Goal: Transaction & Acquisition: Purchase product/service

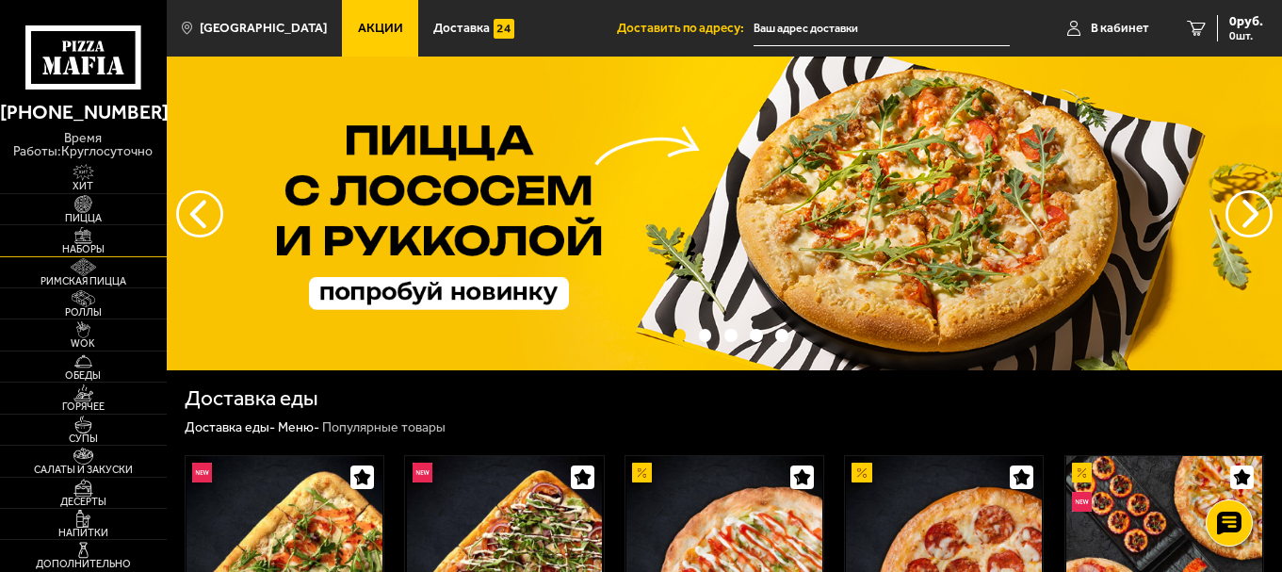
click at [93, 244] on span "Наборы" at bounding box center [83, 249] width 167 height 10
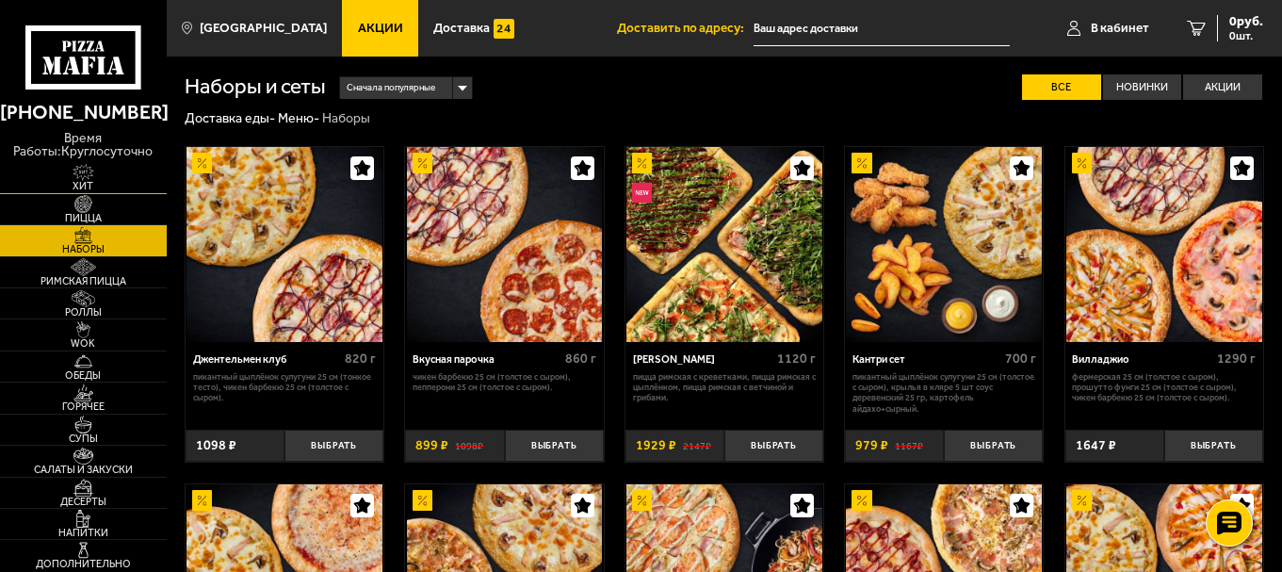
click at [96, 171] on img at bounding box center [82, 172] width 51 height 17
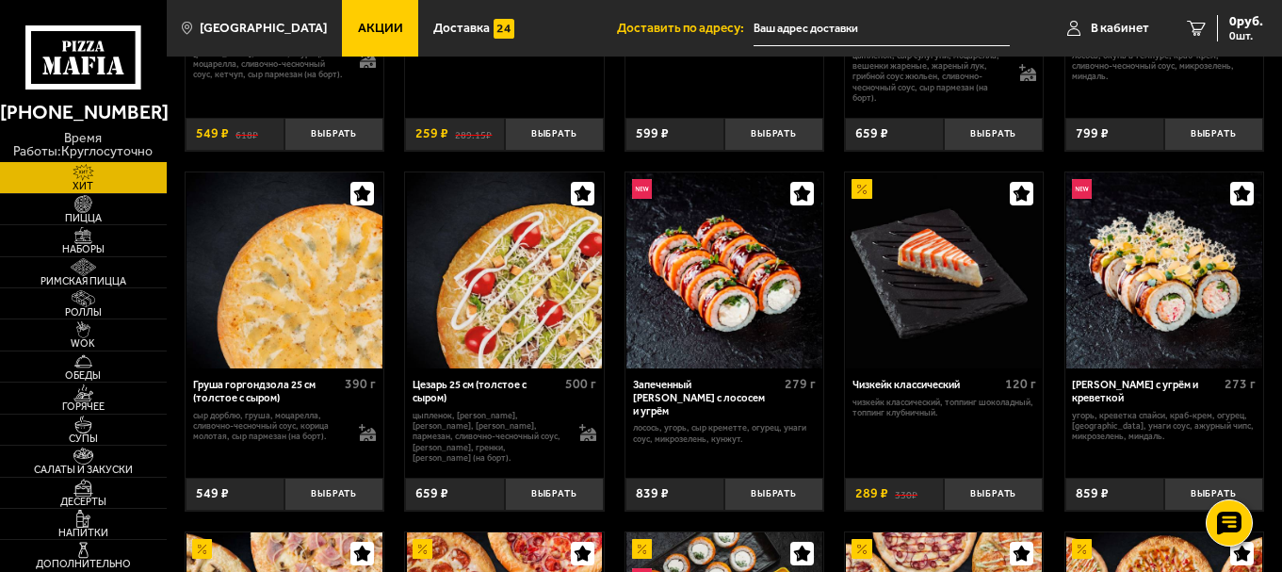
scroll to position [377, 0]
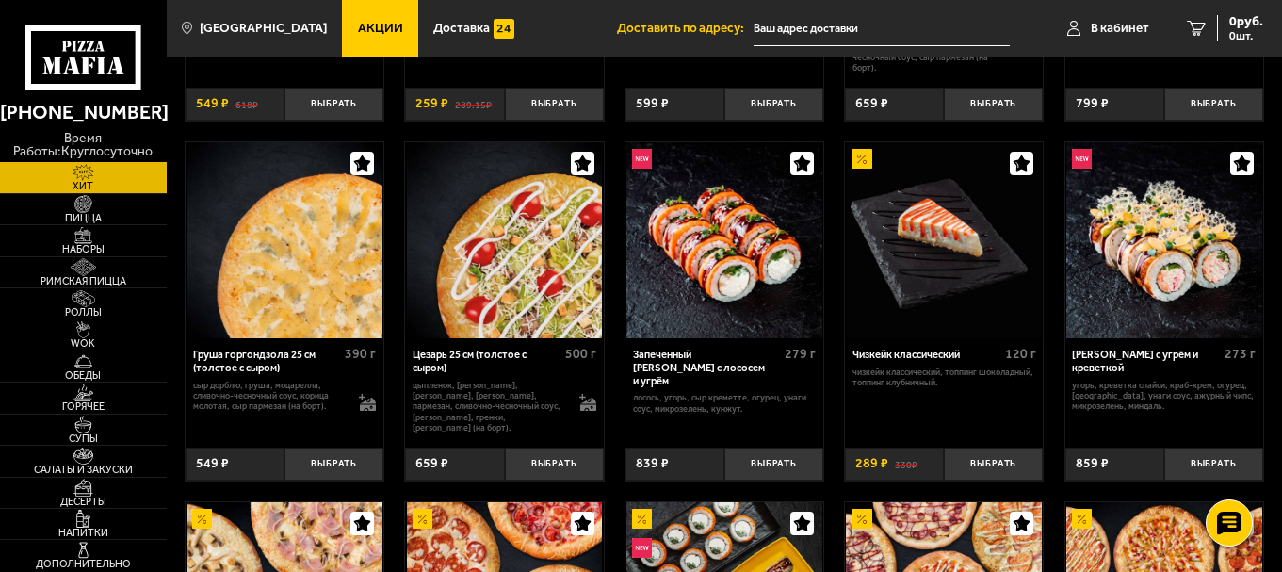
click at [99, 61] on use at bounding box center [101, 66] width 8 height 18
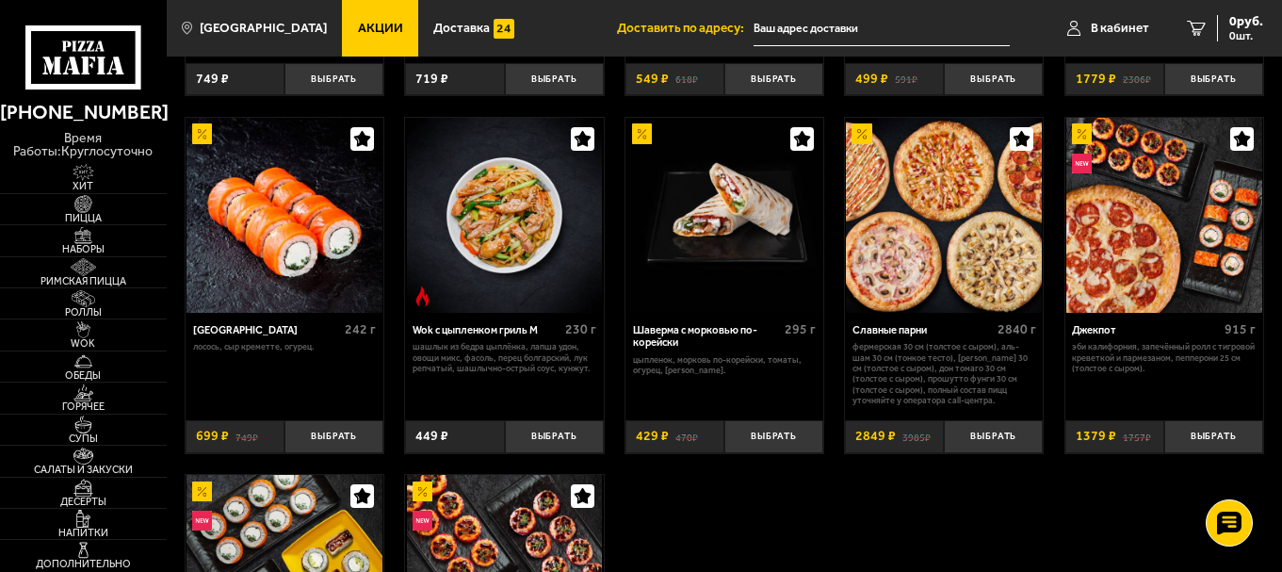
scroll to position [225, 0]
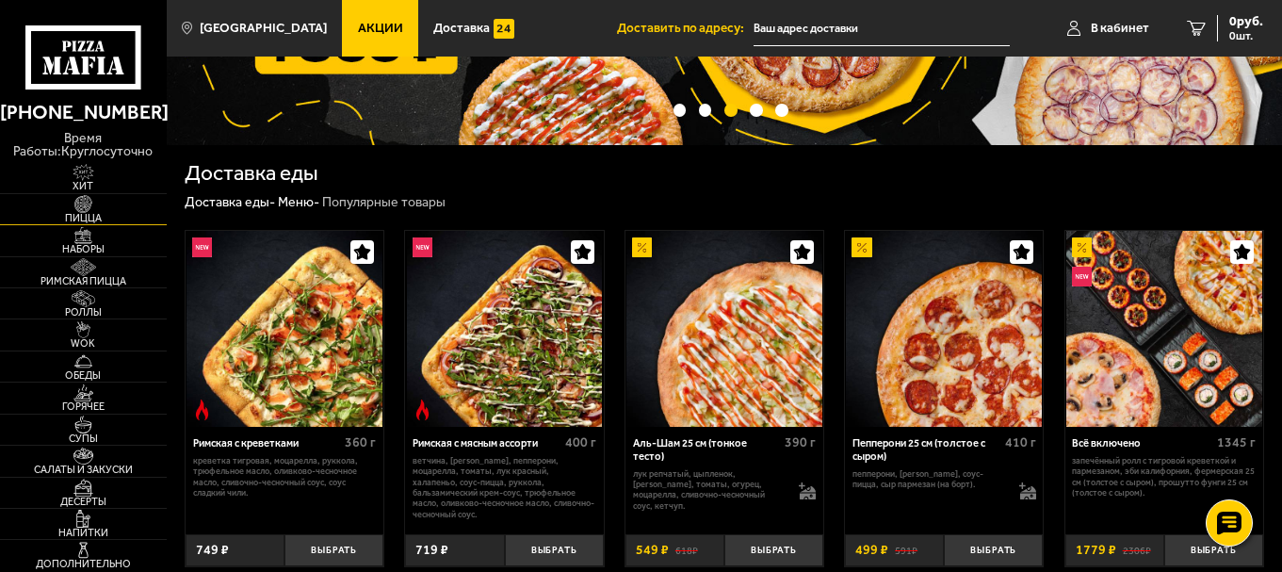
click at [77, 210] on img at bounding box center [82, 203] width 51 height 17
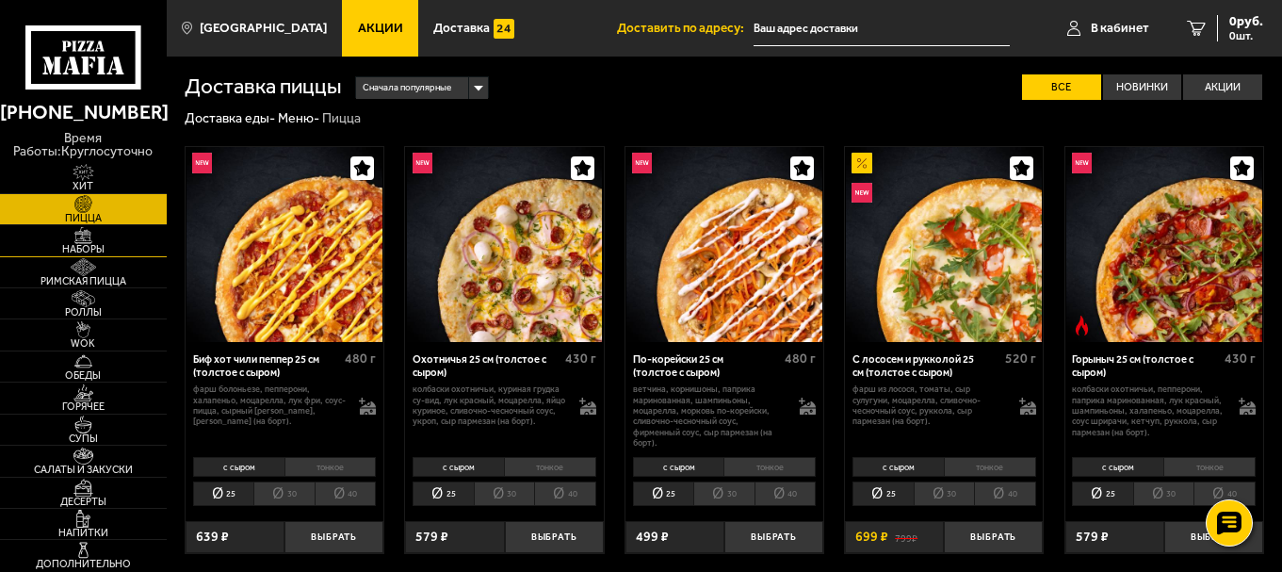
click at [96, 243] on img at bounding box center [82, 235] width 51 height 17
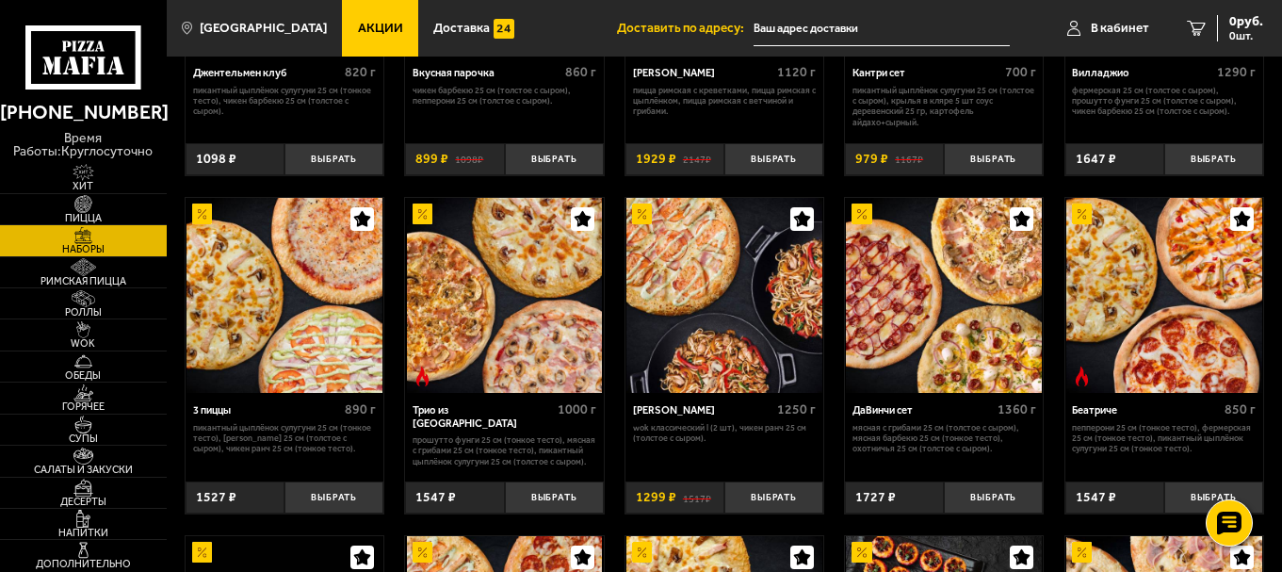
scroll to position [377, 0]
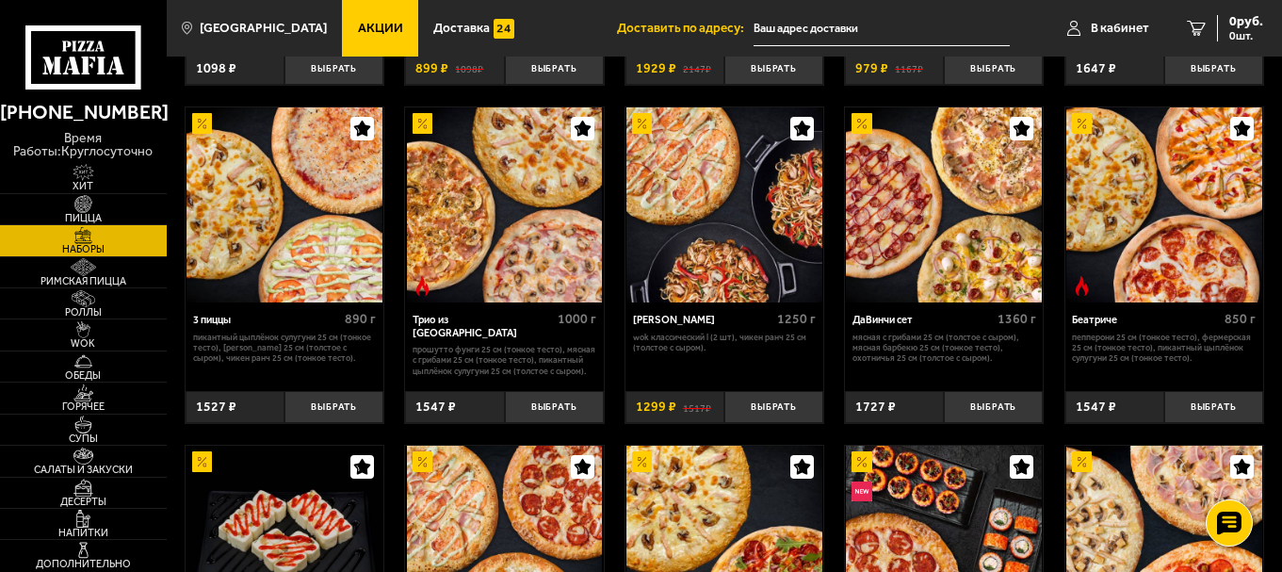
click at [708, 199] on img at bounding box center [724, 205] width 196 height 196
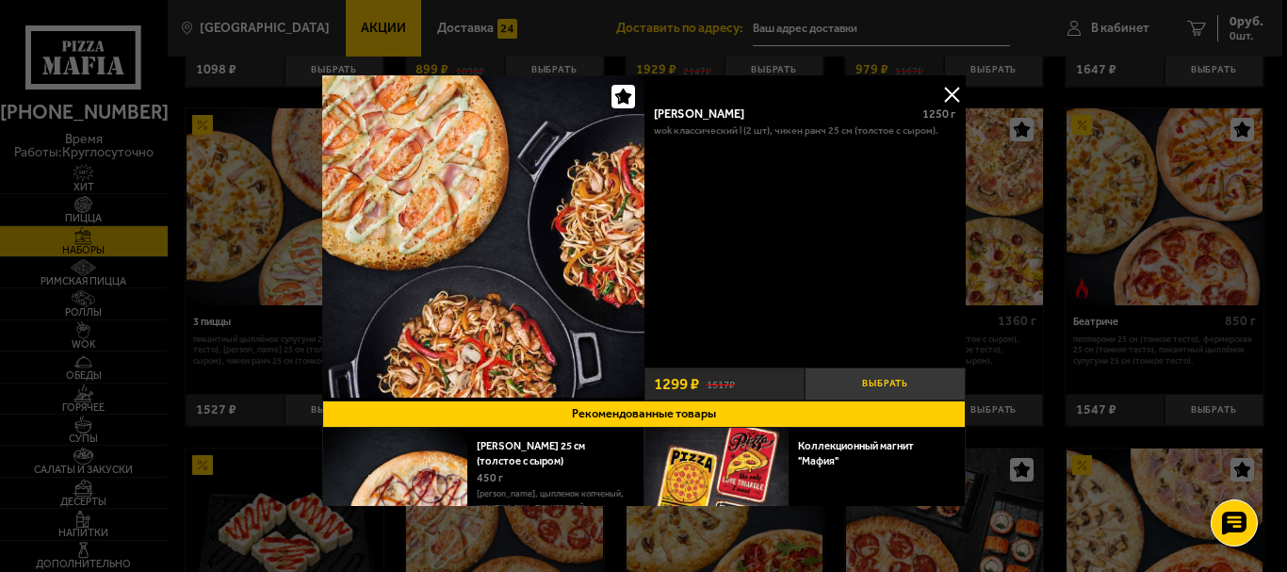
click at [871, 383] on button "Выбрать" at bounding box center [885, 383] width 161 height 33
click at [943, 91] on button at bounding box center [951, 94] width 28 height 28
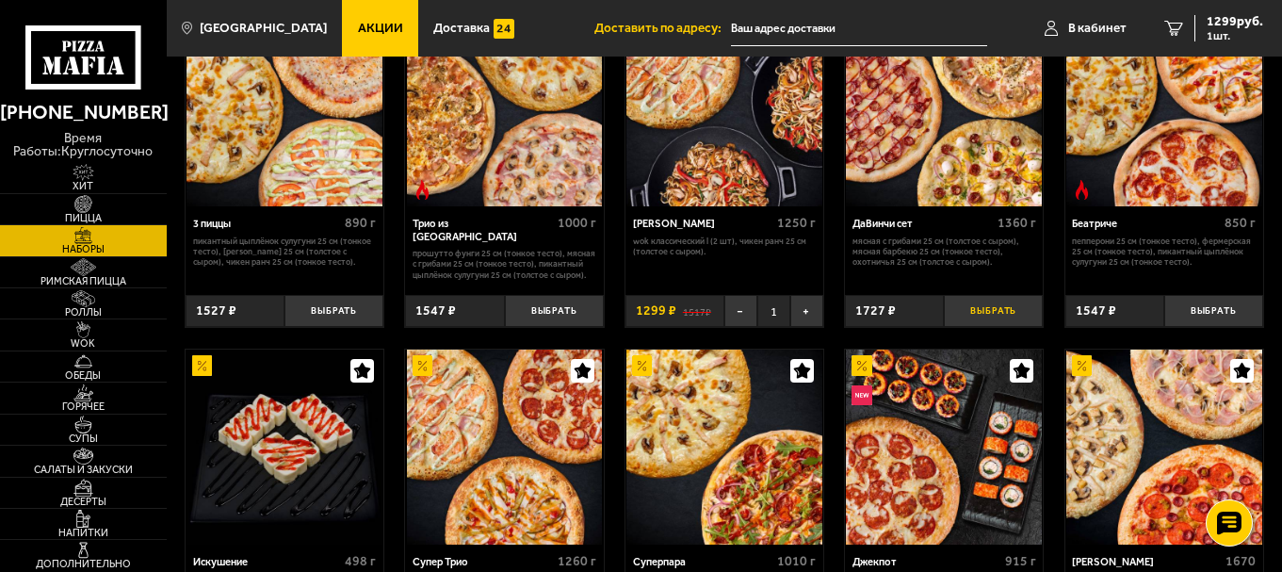
scroll to position [565, 0]
